Goal: Find specific page/section: Find specific page/section

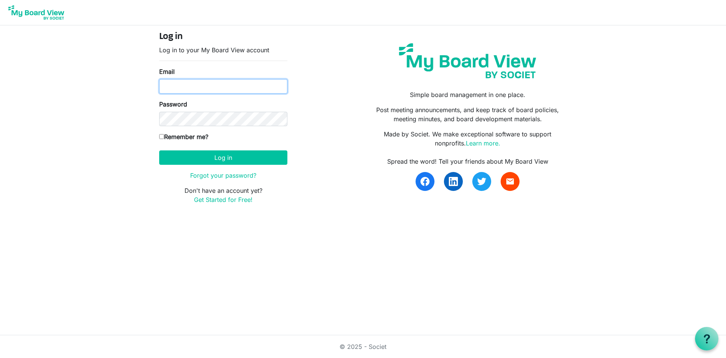
click at [209, 83] on input "Email" at bounding box center [223, 86] width 128 height 14
type input "mandy@dh-cpa.com"
click at [159, 150] on button "Log in" at bounding box center [223, 157] width 128 height 14
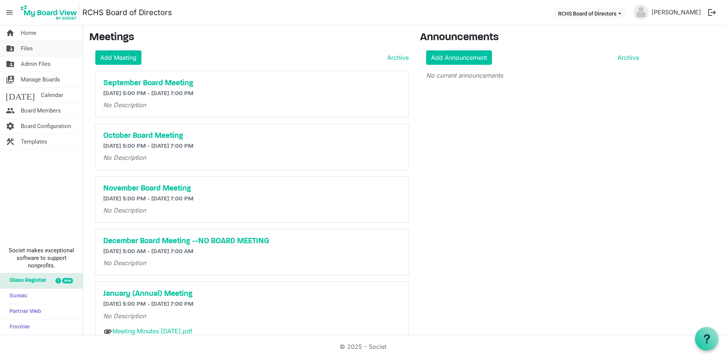
click at [30, 51] on span "Files" at bounding box center [27, 48] width 12 height 15
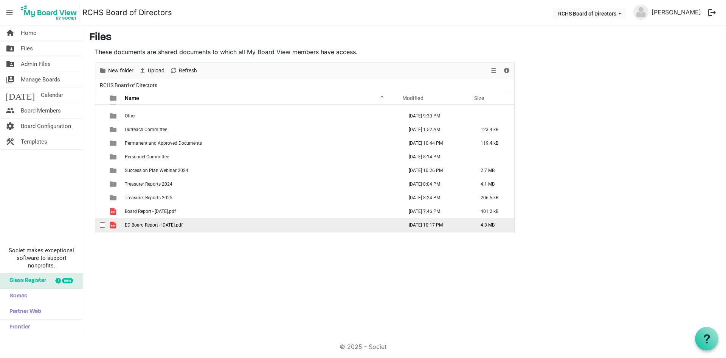
scroll to position [265, 0]
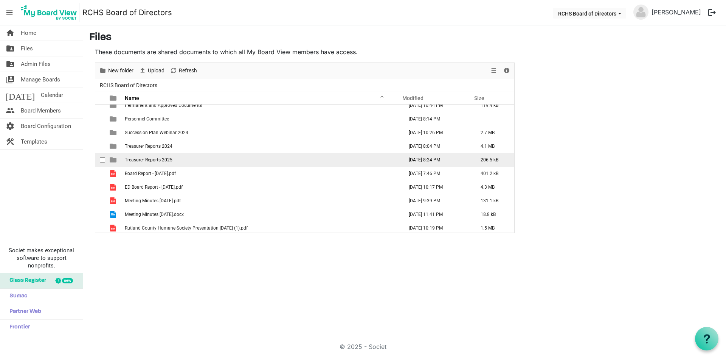
click at [146, 163] on td "Treasurer Reports 2025" at bounding box center [262, 160] width 278 height 14
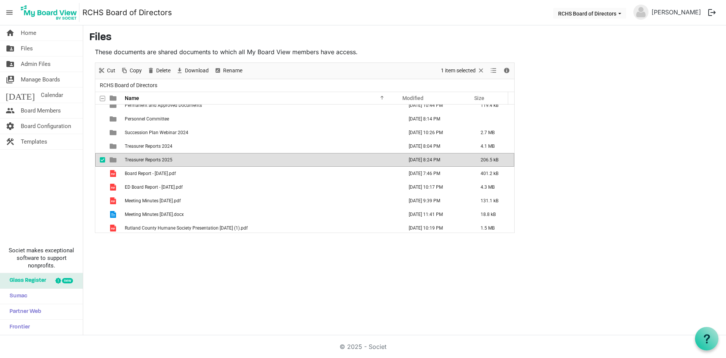
click at [146, 159] on span "Treasurer Reports 2025" at bounding box center [149, 159] width 48 height 5
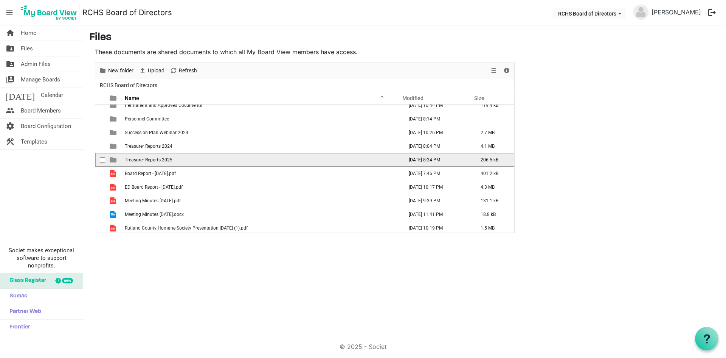
click at [146, 159] on span "Treasurer Reports 2025" at bounding box center [149, 159] width 48 height 5
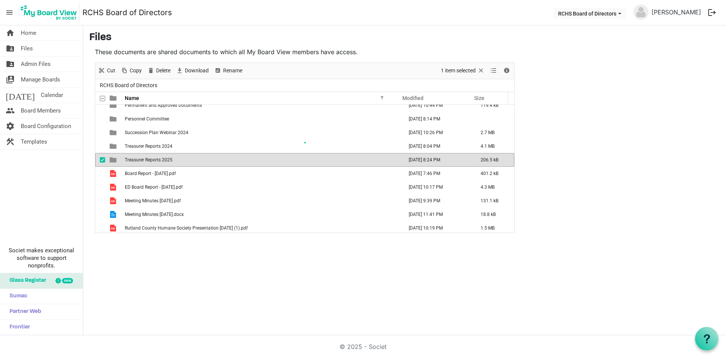
scroll to position [0, 0]
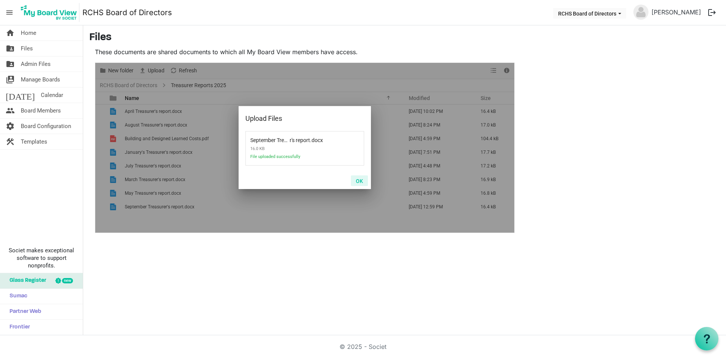
click at [359, 180] on button "OK" at bounding box center [359, 180] width 17 height 11
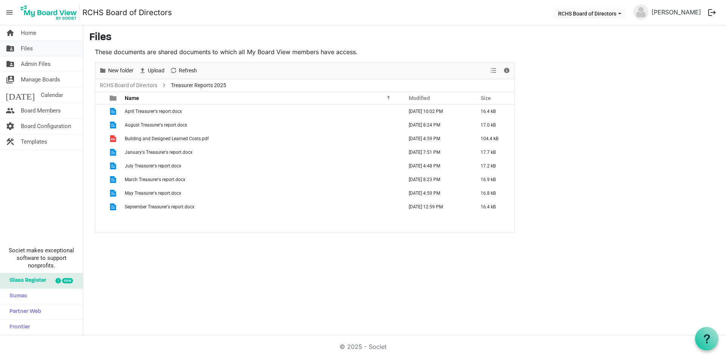
click at [26, 50] on span "Files" at bounding box center [27, 48] width 12 height 15
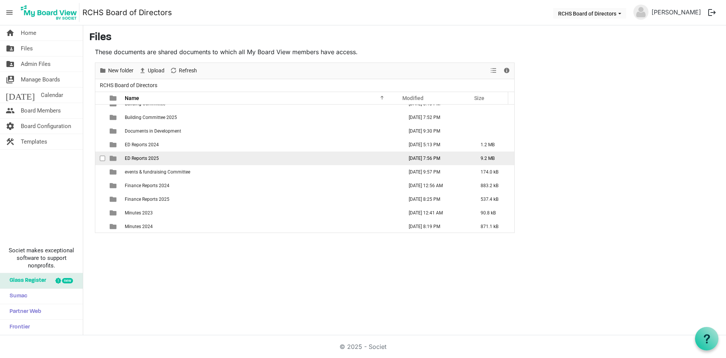
scroll to position [151, 0]
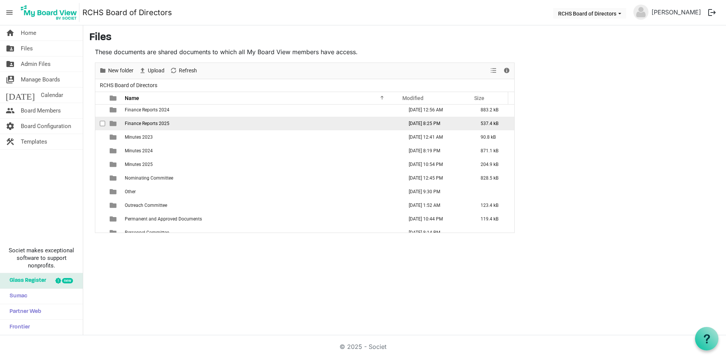
click at [157, 124] on span "Finance Reports 2025" at bounding box center [147, 123] width 45 height 5
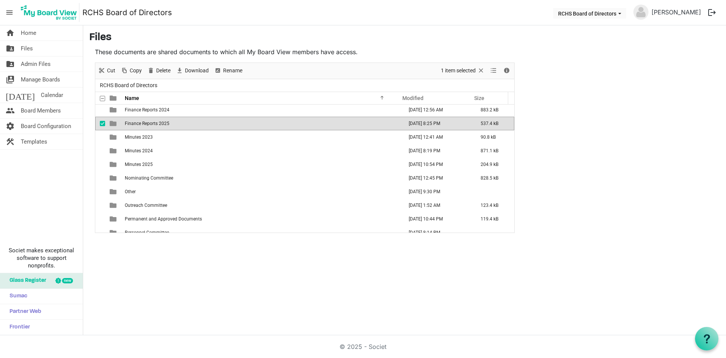
click at [157, 123] on span "Finance Reports 2025" at bounding box center [147, 123] width 45 height 5
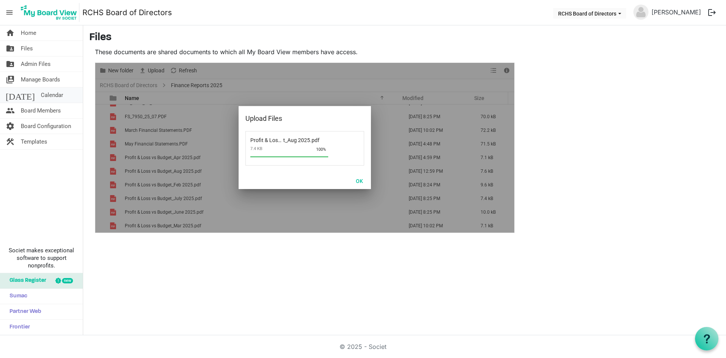
scroll to position [63, 0]
click at [356, 179] on button "OK" at bounding box center [359, 180] width 17 height 11
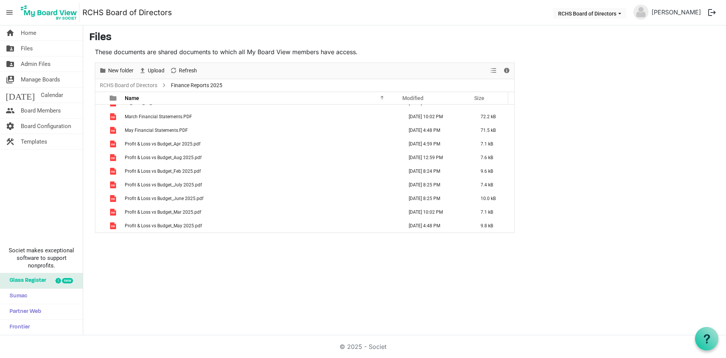
click at [597, 111] on main "Files These documents are shared documents to which all My Board View members h…" at bounding box center [404, 131] width 643 height 213
